Goal: Participate in discussion: Engage in conversation with other users on a specific topic

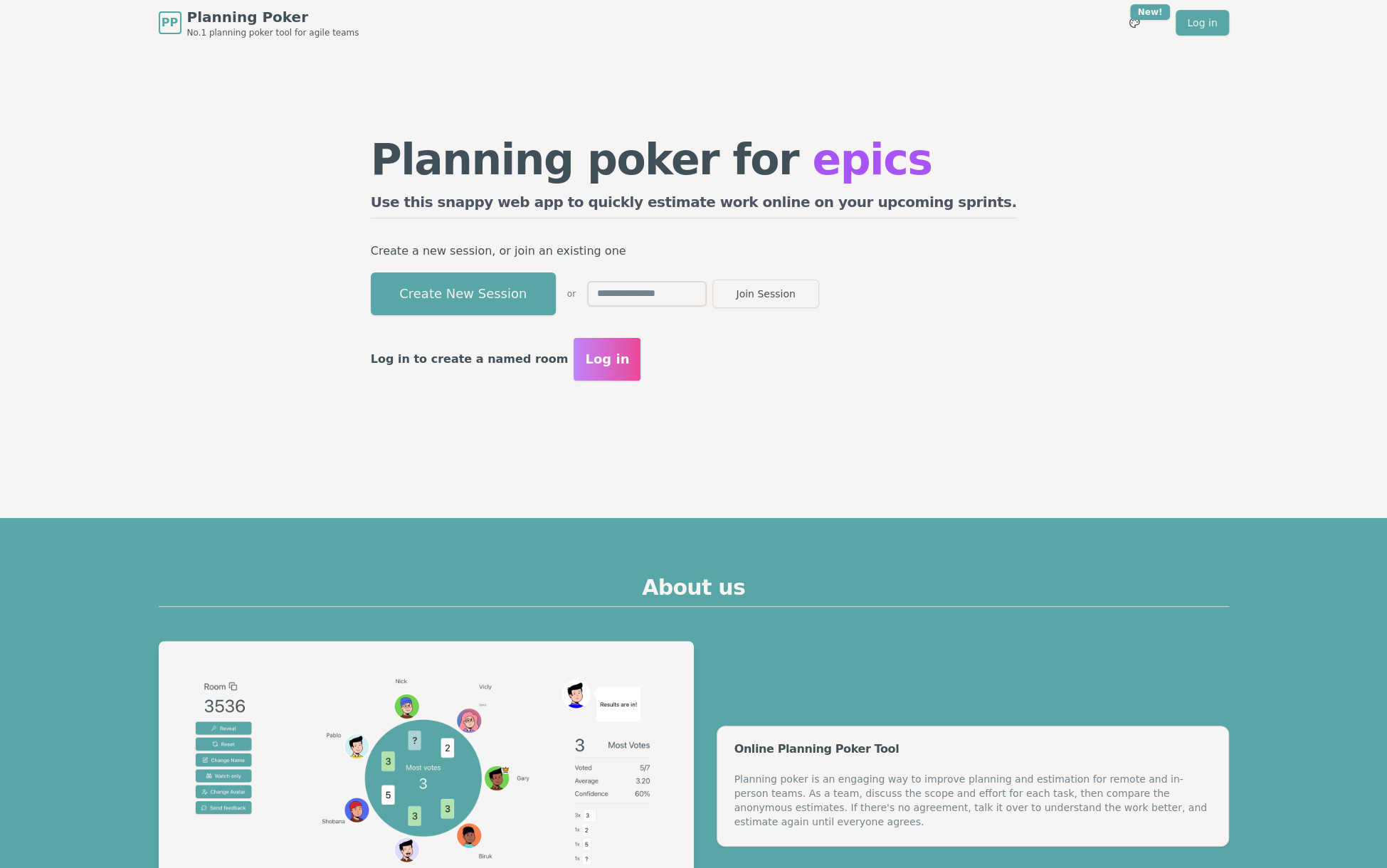
click at [707, 298] on input "text" at bounding box center [647, 293] width 120 height 25
type input "****"
click at [712, 280] on button "Join Session" at bounding box center [766, 294] width 107 height 29
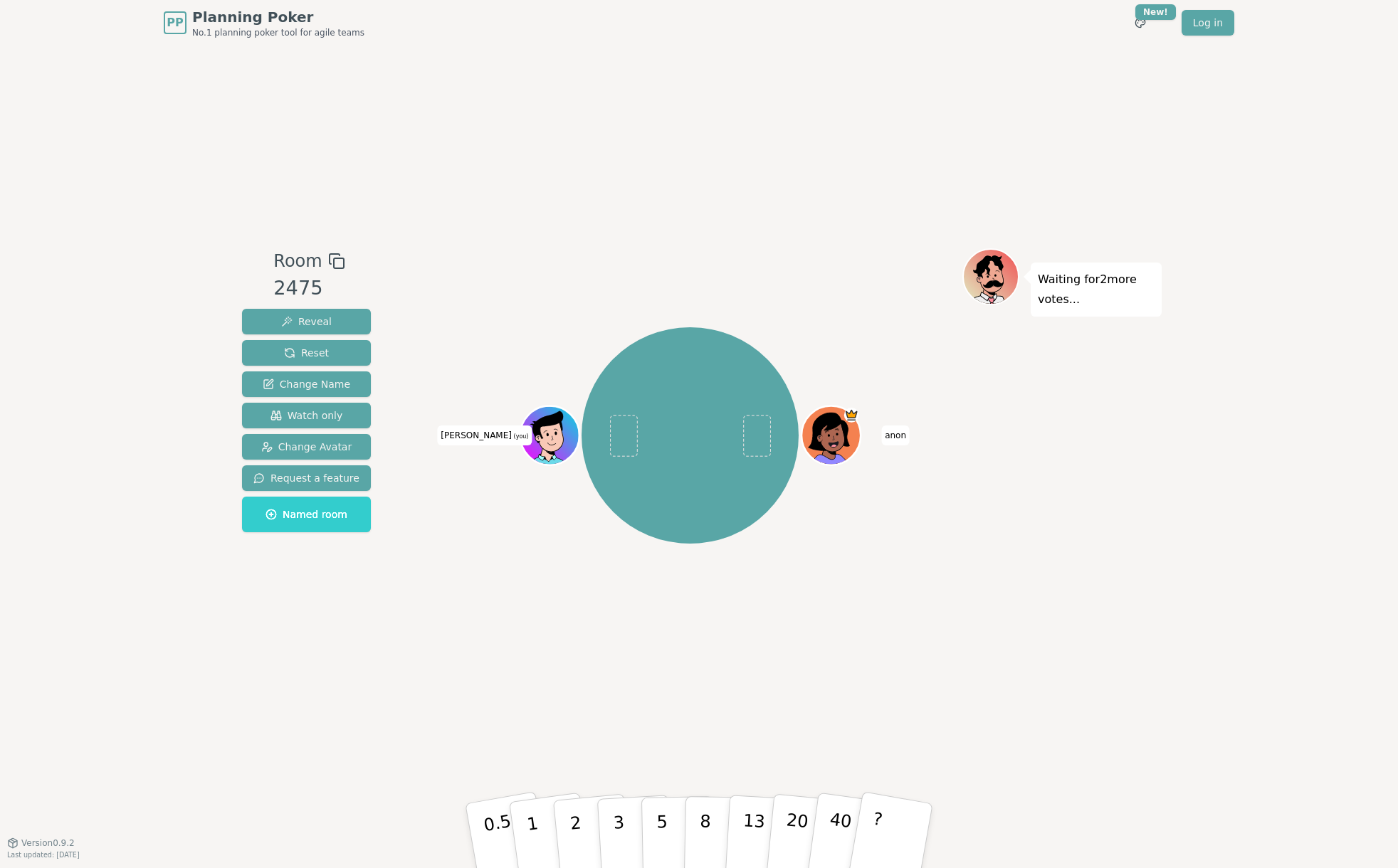
click at [1002, 589] on div "Waiting for 2 more votes..." at bounding box center [1062, 444] width 200 height 391
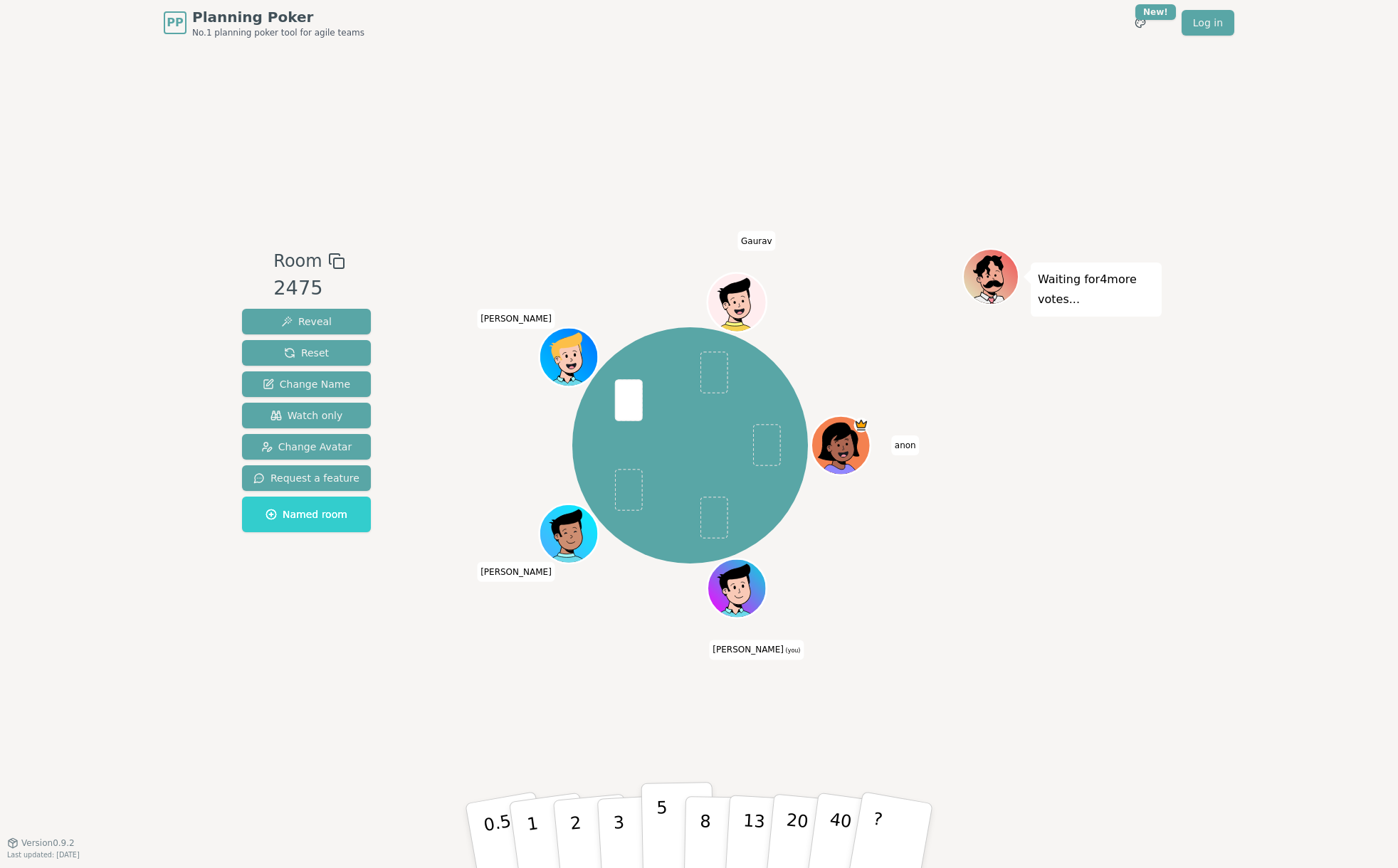
click at [659, 844] on p "5" at bounding box center [663, 836] width 12 height 77
click at [1015, 687] on div "Room 2475 Reveal Reset Change Name Watch only Change Avatar Request a feature N…" at bounding box center [699, 444] width 925 height 797
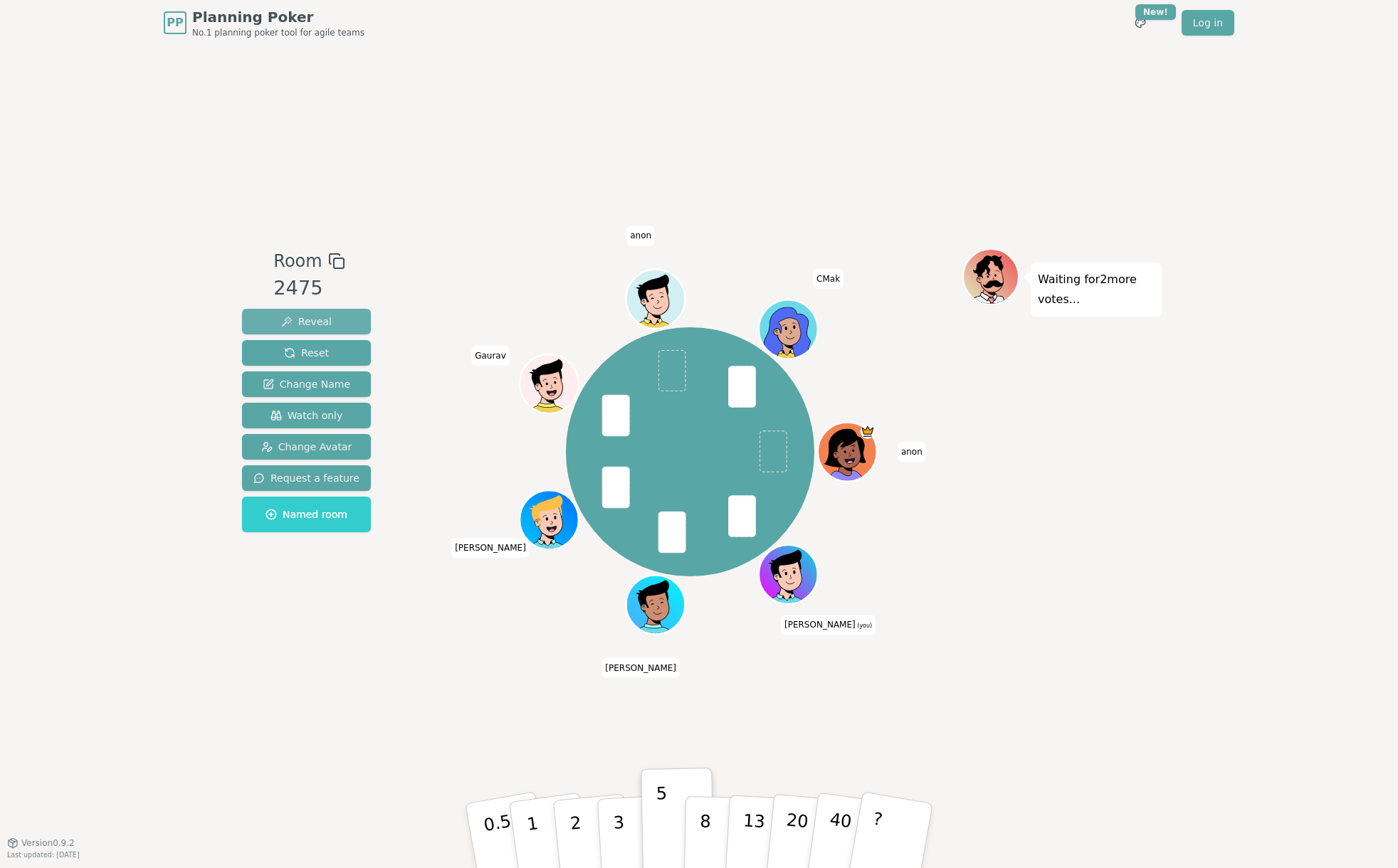
click at [292, 322] on span "Reveal" at bounding box center [306, 321] width 51 height 14
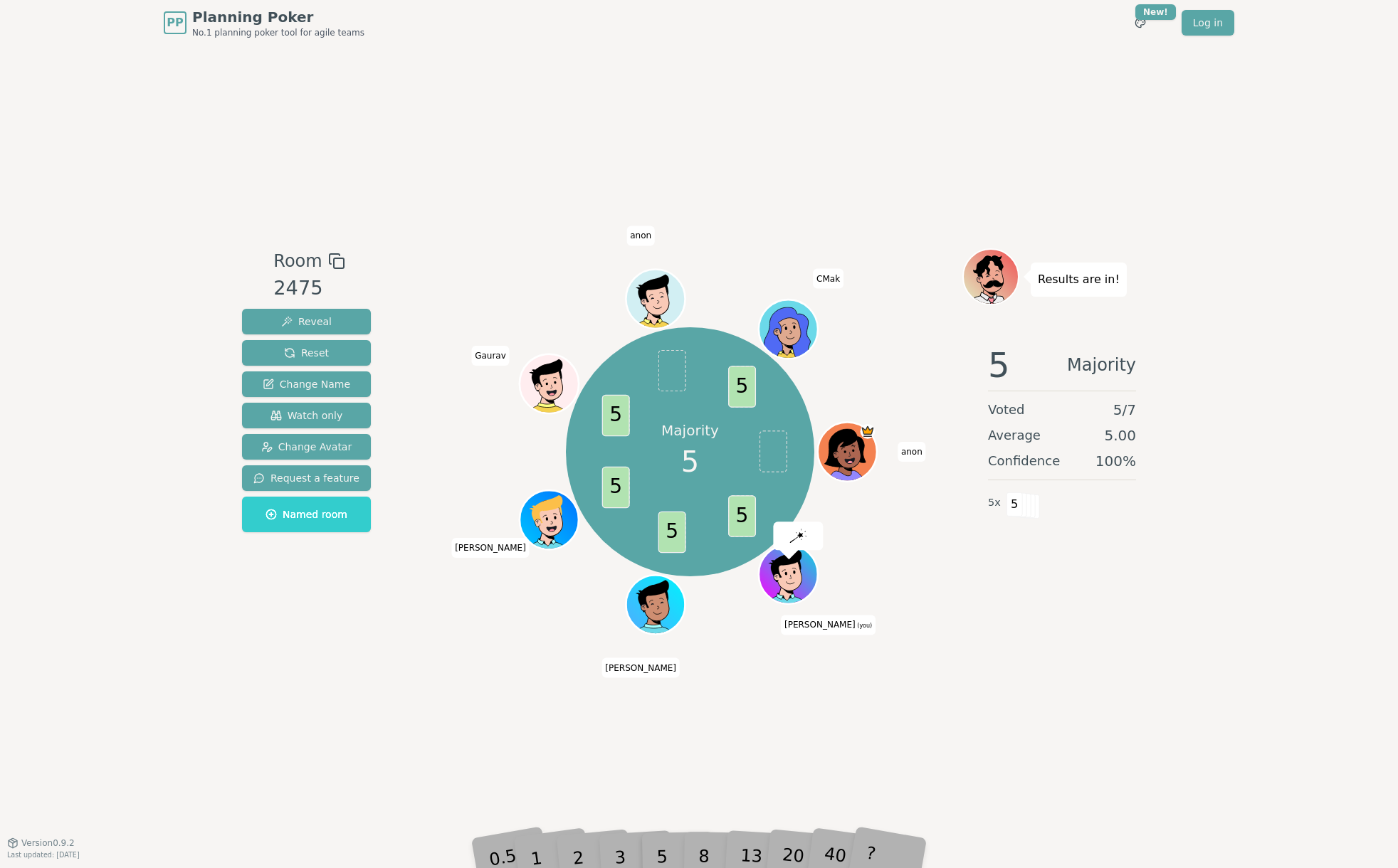
click at [1112, 623] on div "Results are in! 5 Majority Voted 5 / 7 Average 5.00 Confidence 100 % 5 x 5" at bounding box center [1062, 444] width 200 height 391
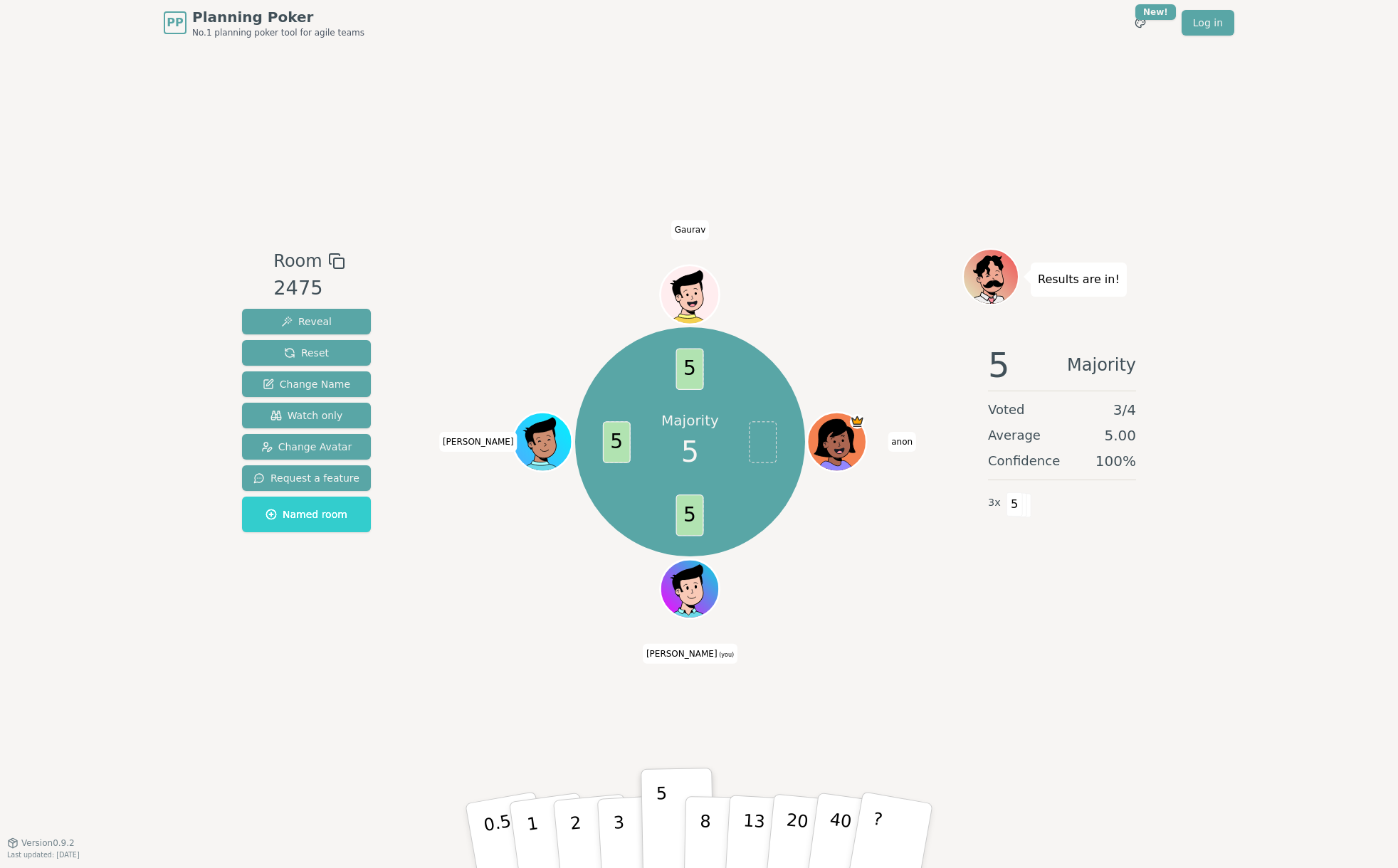
click at [854, 132] on div "Room 2475 Reveal Reset Change Name Watch only Change Avatar Request a feature N…" at bounding box center [699, 444] width 925 height 797
